Goal: Check status

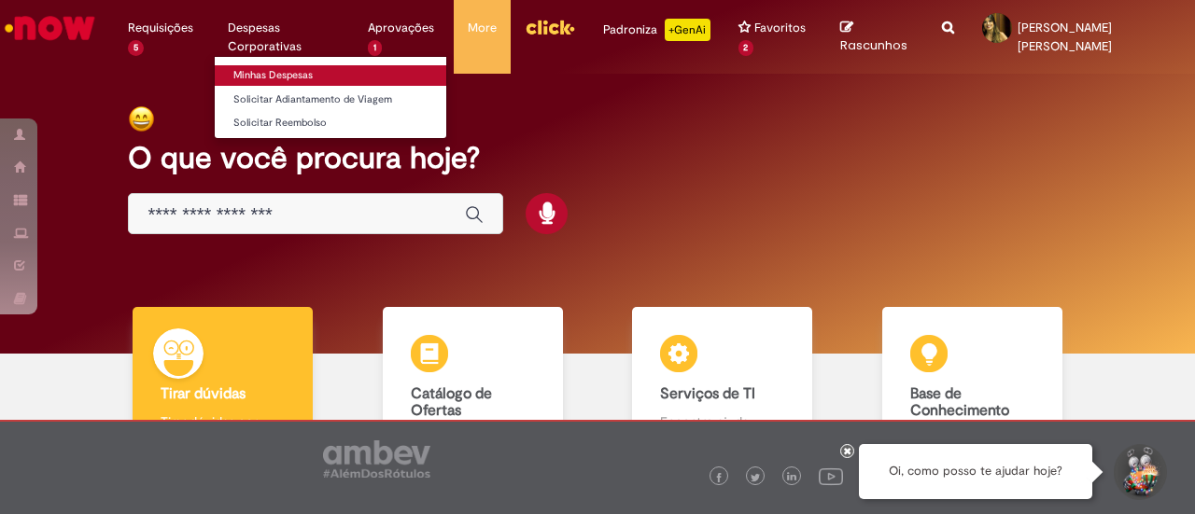
click at [284, 75] on link "Minhas Despesas" at bounding box center [331, 75] width 232 height 21
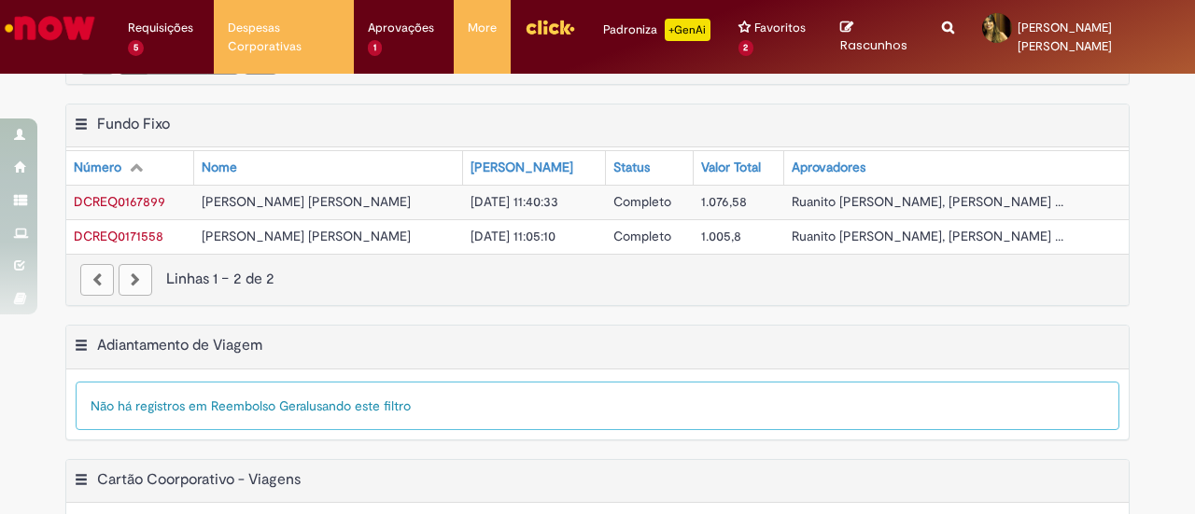
scroll to position [449, 0]
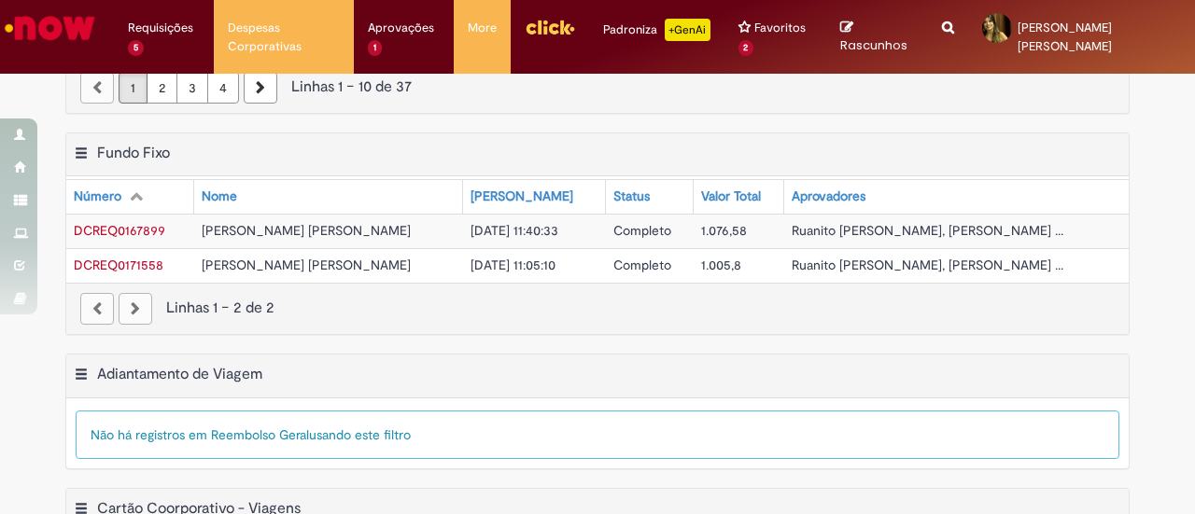
click at [135, 257] on span "DCREQ0171558" at bounding box center [119, 265] width 90 height 17
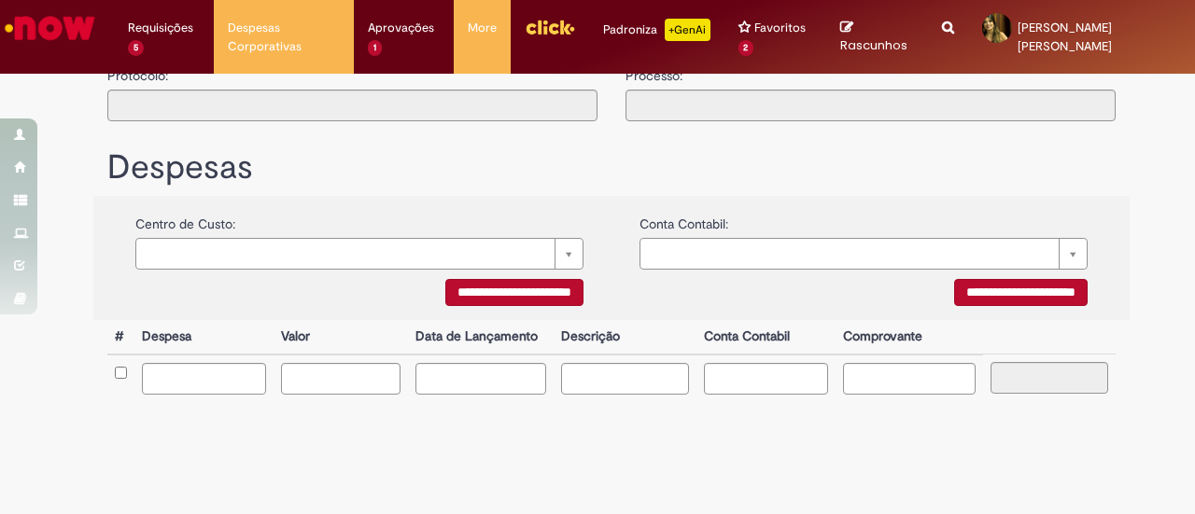
type input "**********"
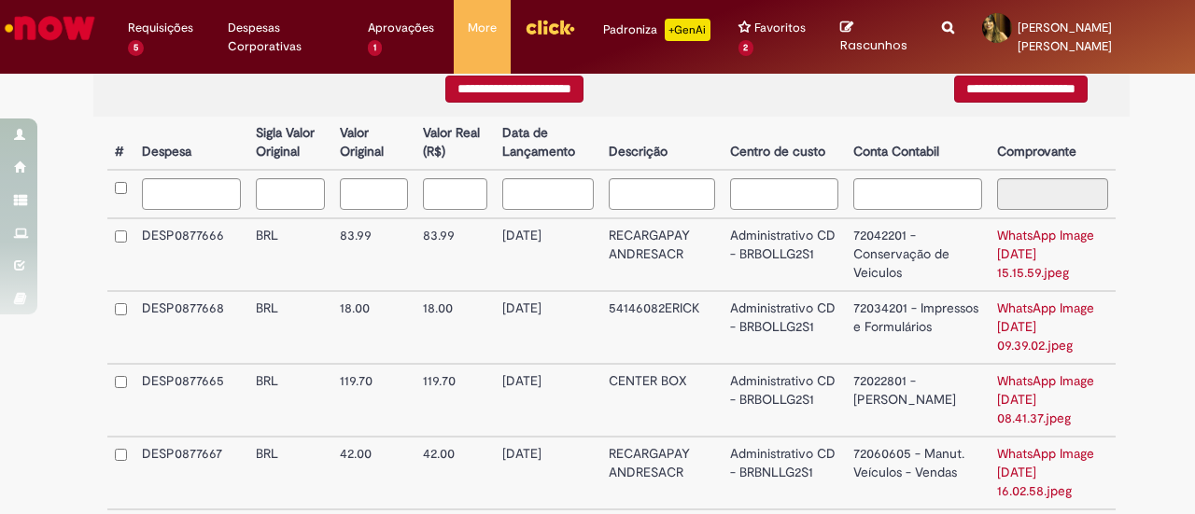
scroll to position [747, 0]
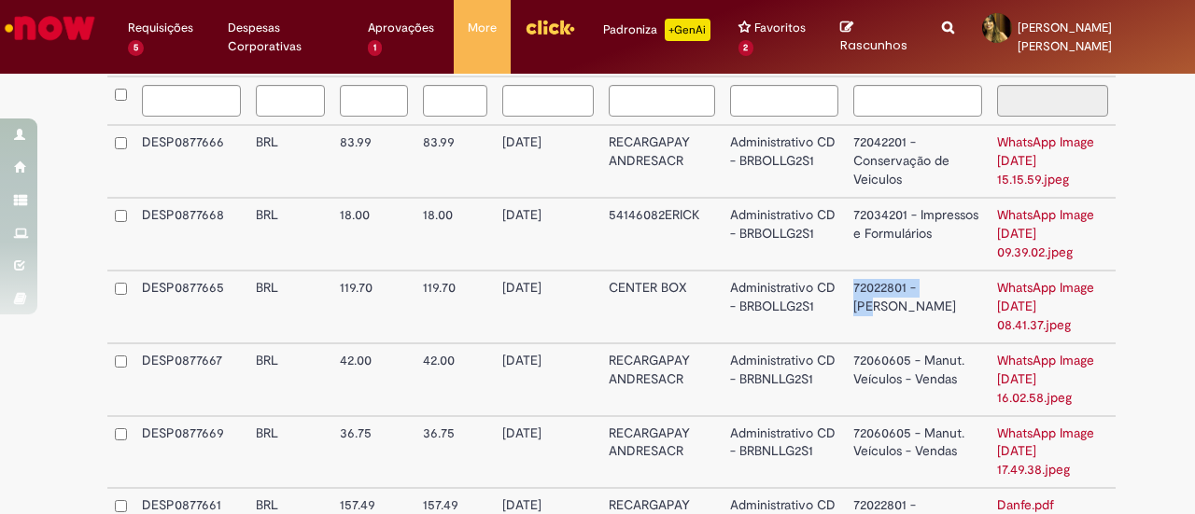
drag, startPoint x: 859, startPoint y: 294, endPoint x: 944, endPoint y: 287, distance: 85.3
click at [944, 287] on td "72022801 - [PERSON_NAME]" at bounding box center [918, 307] width 144 height 73
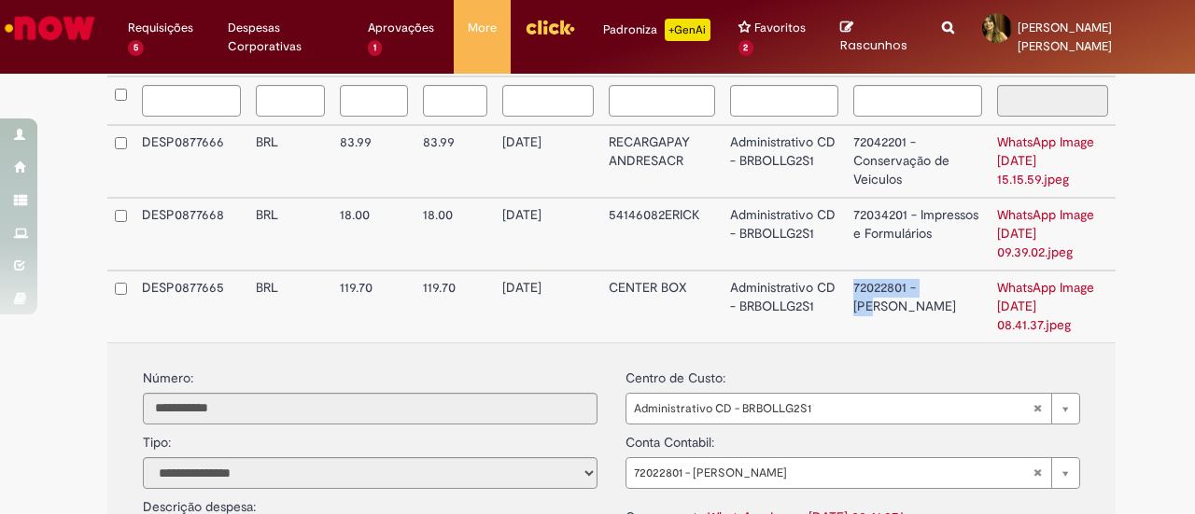
copy td "72022801 - [PERSON_NAME]"
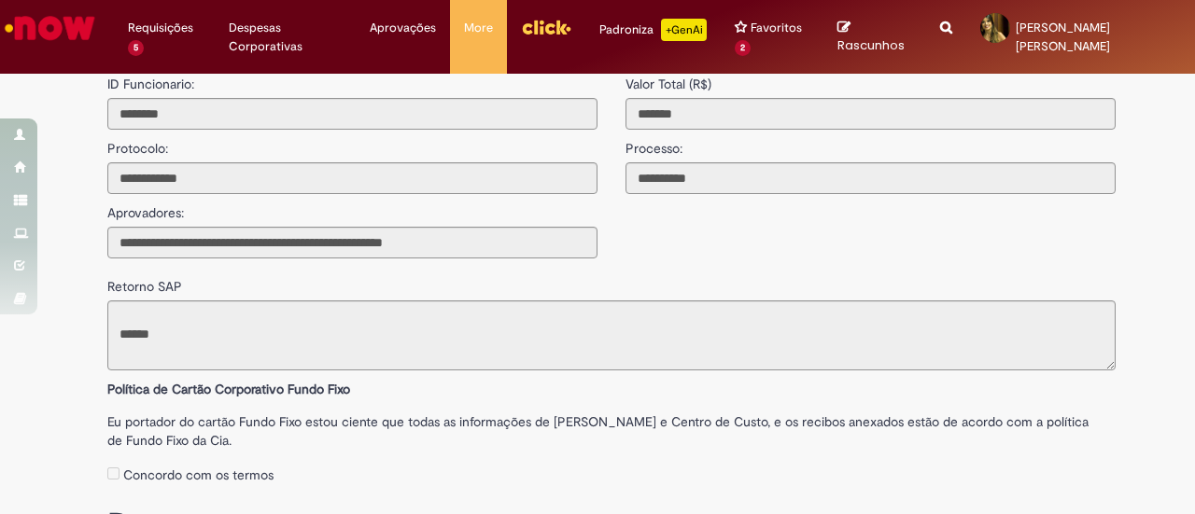
scroll to position [0, 0]
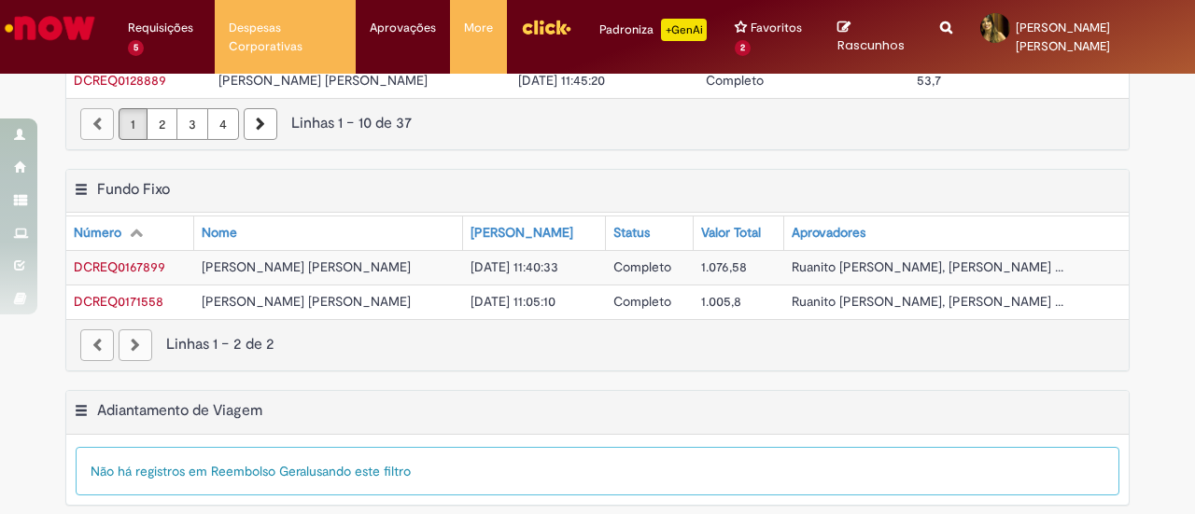
scroll to position [262, 0]
